Goal: Task Accomplishment & Management: Manage account settings

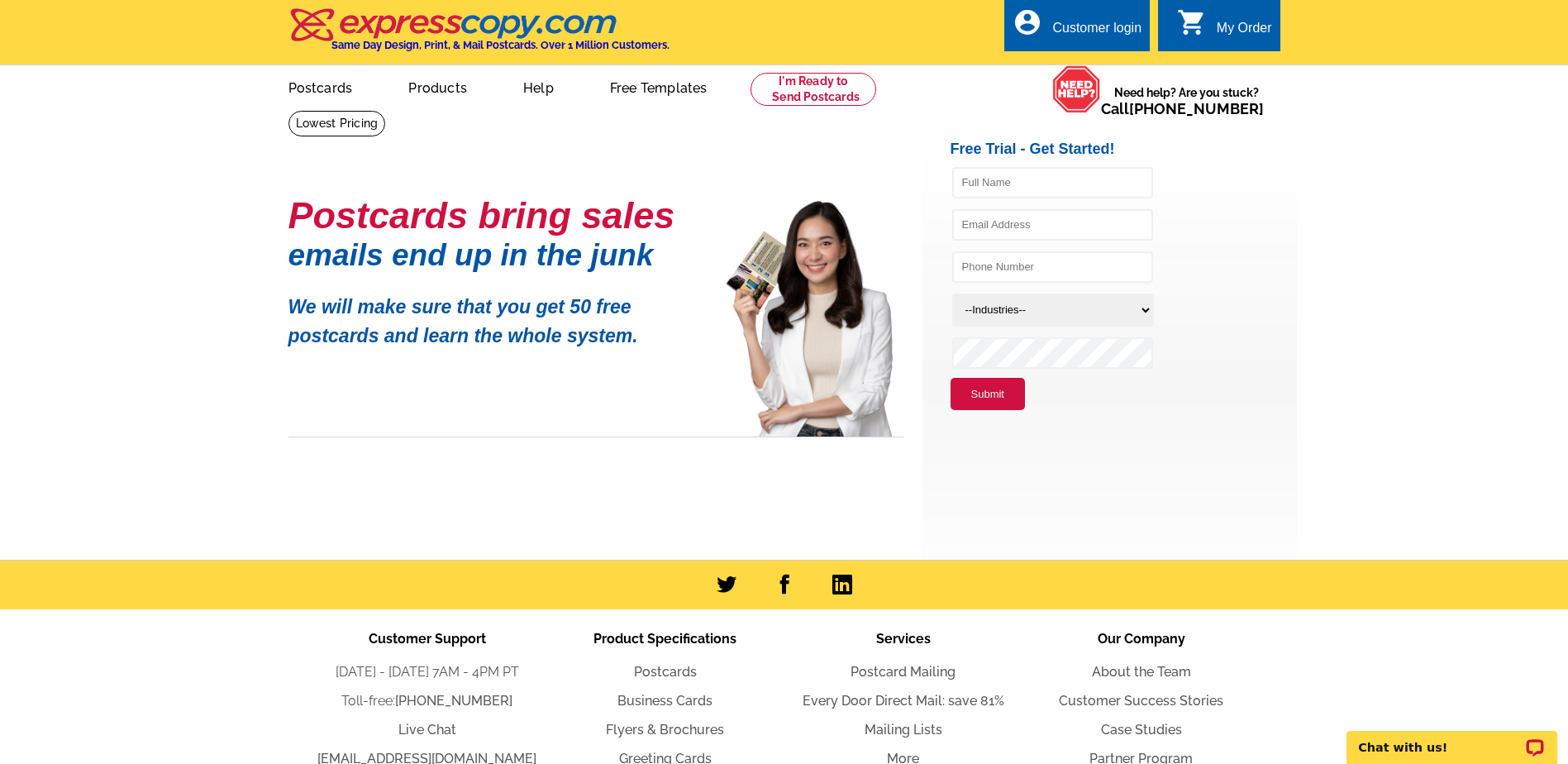
click at [1097, 28] on div "Customer login" at bounding box center [1097, 32] width 89 height 23
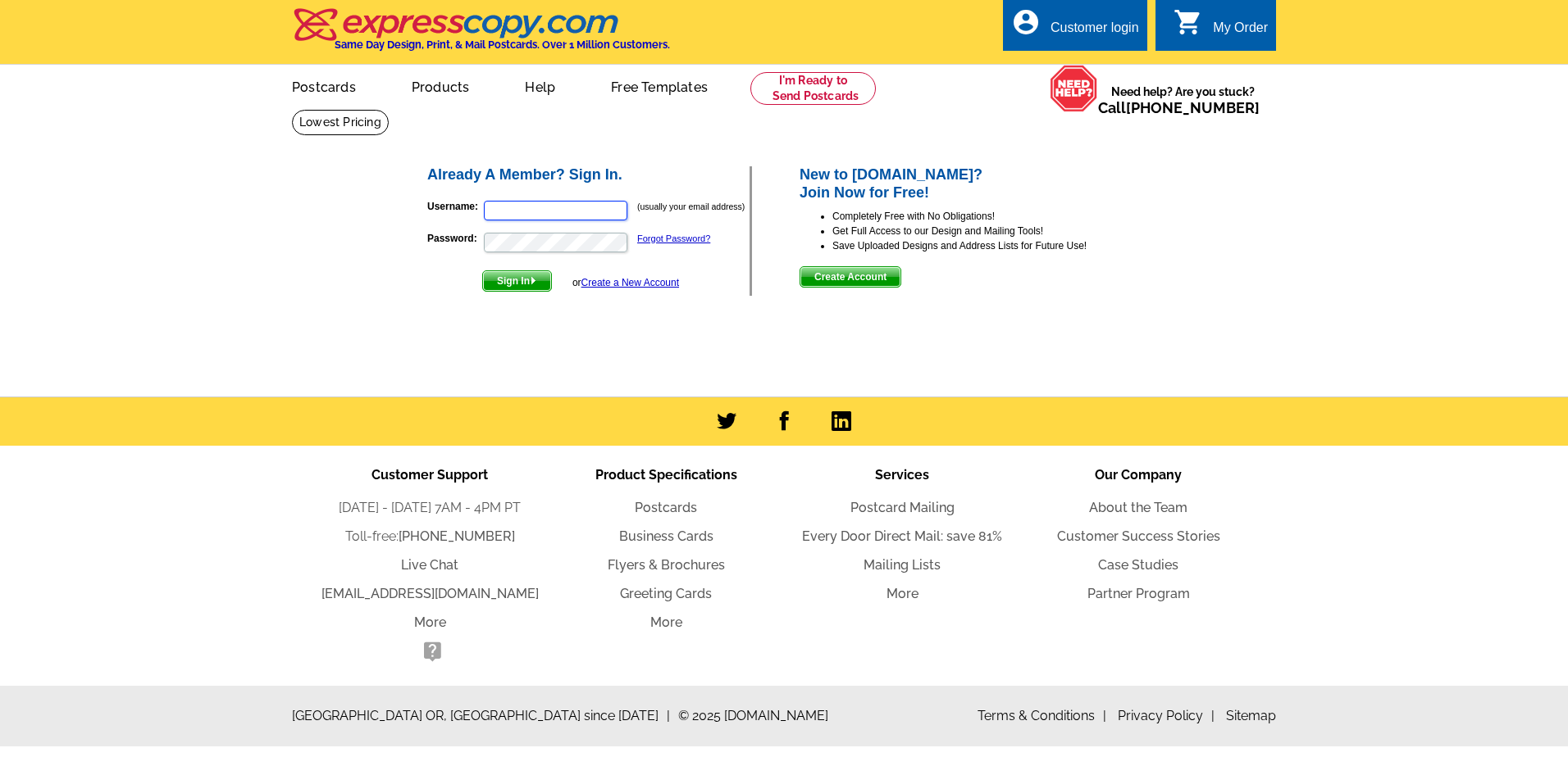
type input "mark@gatewayreo.com"
click at [519, 279] on span "Sign In" at bounding box center [516, 281] width 68 height 19
